Goal: Communication & Community: Answer question/provide support

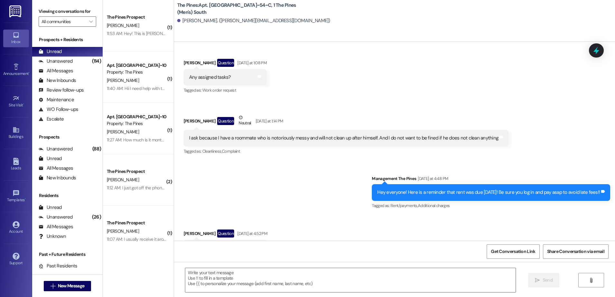
scroll to position [3802, 0]
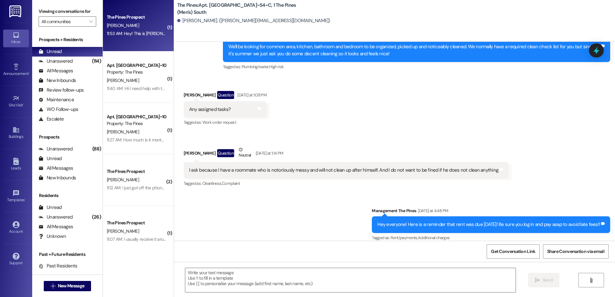
click at [138, 43] on div "The Pines Prospect [PERSON_NAME] 11:53 AM: Hey! This is [PERSON_NAME], I am [PE…" at bounding box center [138, 25] width 71 height 51
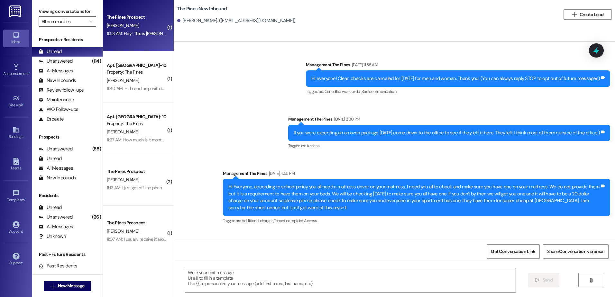
scroll to position [17591, 0]
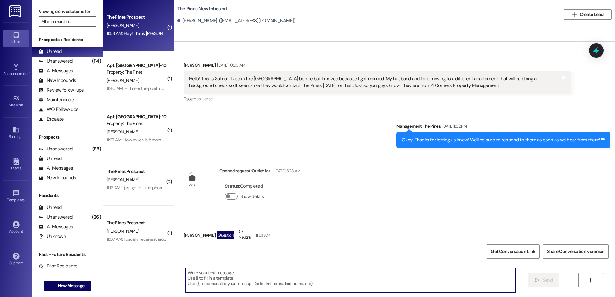
click at [247, 279] on textarea at bounding box center [350, 280] width 330 height 24
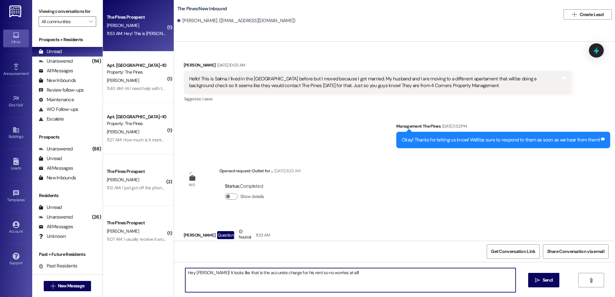
type textarea "Hey [PERSON_NAME]! It looks like that is the accurate charge for his rent so no…"
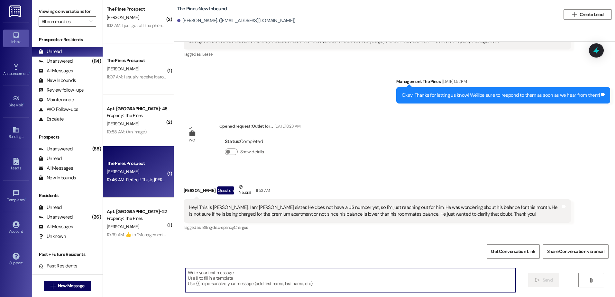
scroll to position [129, 0]
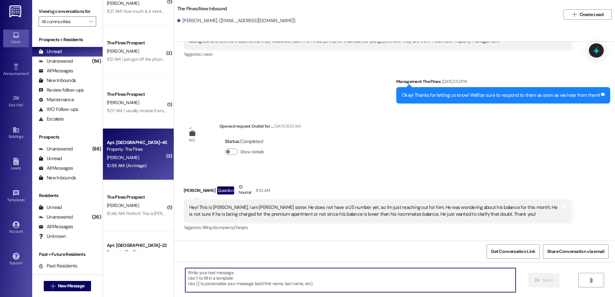
click at [117, 167] on div "10:58 AM: (An Image) 10:58 AM: (An Image)" at bounding box center [127, 166] width 40 height 6
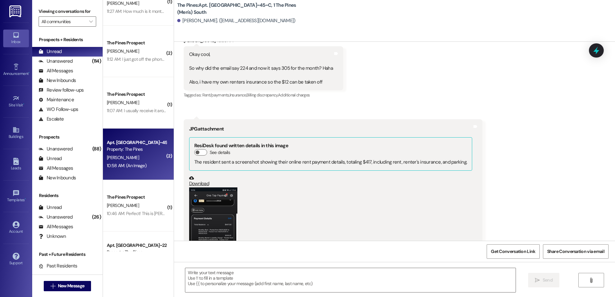
scroll to position [892, 0]
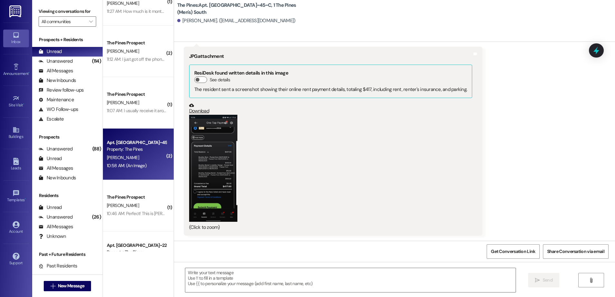
click at [221, 175] on button "Zoom image" at bounding box center [213, 168] width 48 height 107
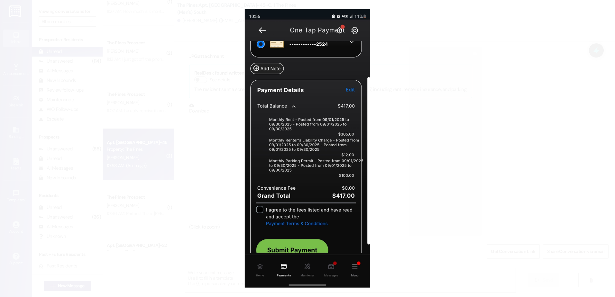
click at [403, 157] on button "Unzoom image" at bounding box center [307, 148] width 615 height 297
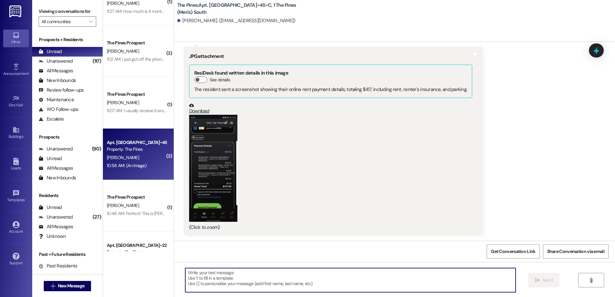
click at [201, 274] on textarea at bounding box center [350, 280] width 330 height 24
click at [587, 279] on span "" at bounding box center [590, 280] width 7 height 5
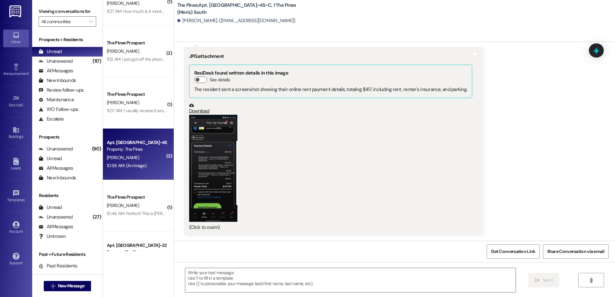
scroll to position [987, 0]
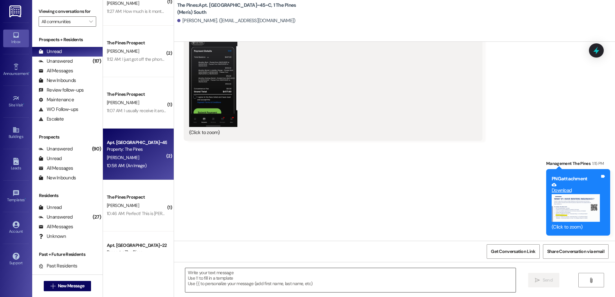
click at [281, 280] on textarea at bounding box center [350, 280] width 330 height 24
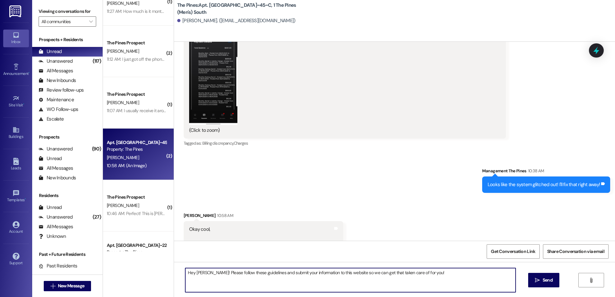
scroll to position [633, 0]
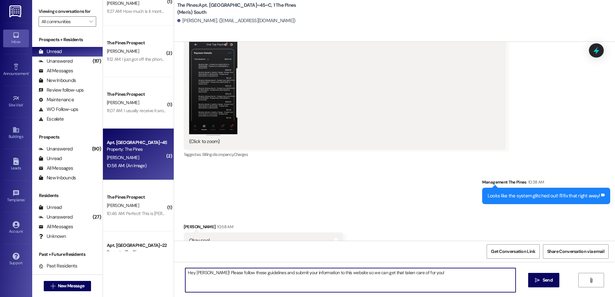
click at [219, 123] on button "Zoom image" at bounding box center [213, 82] width 48 height 107
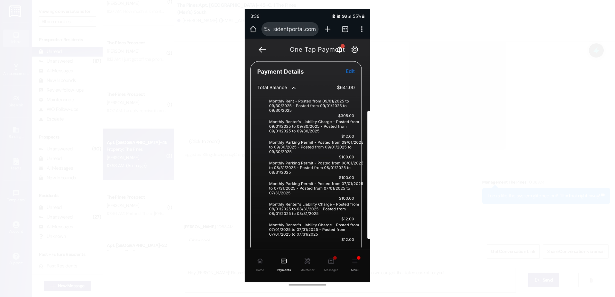
click at [411, 179] on button "Unzoom image" at bounding box center [307, 148] width 615 height 297
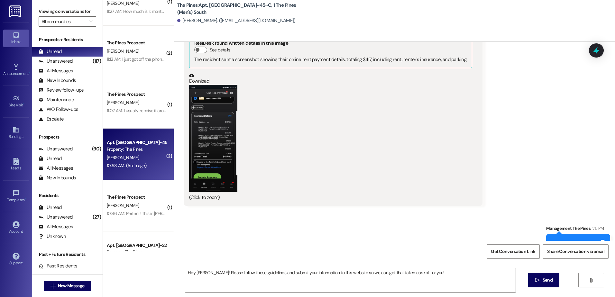
scroll to position [987, 0]
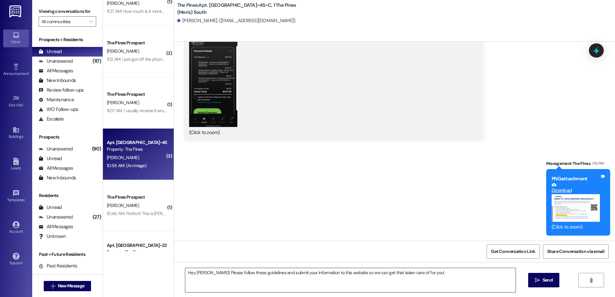
click at [440, 273] on textarea "Hey [PERSON_NAME]! Please follow these guidelines and submit your information t…" at bounding box center [350, 280] width 330 height 24
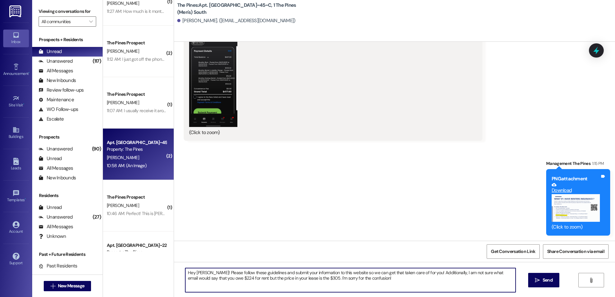
click at [459, 288] on textarea "Hey [PERSON_NAME]! Please follow these guidelines and submit your information t…" at bounding box center [350, 280] width 330 height 24
type textarea "Hey [PERSON_NAME]! Please follow these guidelines and submit your information t…"
click at [532, 283] on button " Send" at bounding box center [543, 280] width 31 height 14
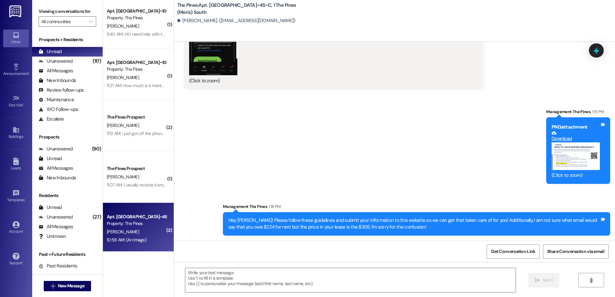
scroll to position [0, 0]
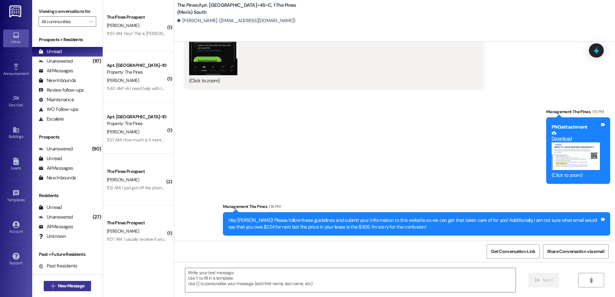
click at [58, 287] on span "New Message" at bounding box center [71, 286] width 26 height 7
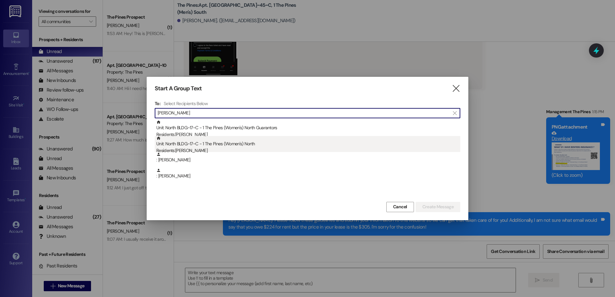
type input "[PERSON_NAME]"
click at [193, 147] on div "Unit: [GEOGRAPHIC_DATA]~17~C - 1 The Pines (Women's) North Residents: [PERSON_N…" at bounding box center [308, 145] width 304 height 18
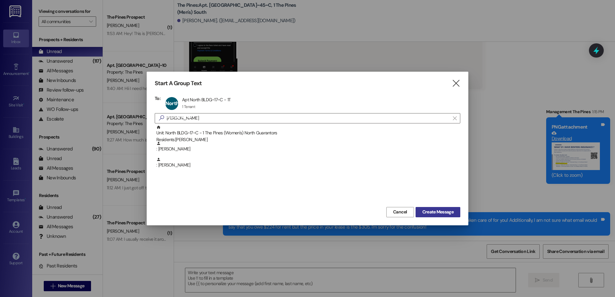
click at [432, 213] on span "Create Message" at bounding box center [437, 212] width 31 height 7
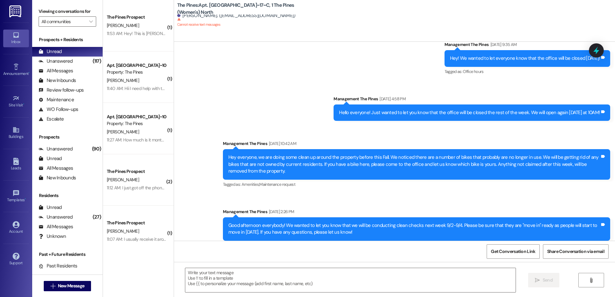
scroll to position [65123, 0]
